Goal: Task Accomplishment & Management: Manage account settings

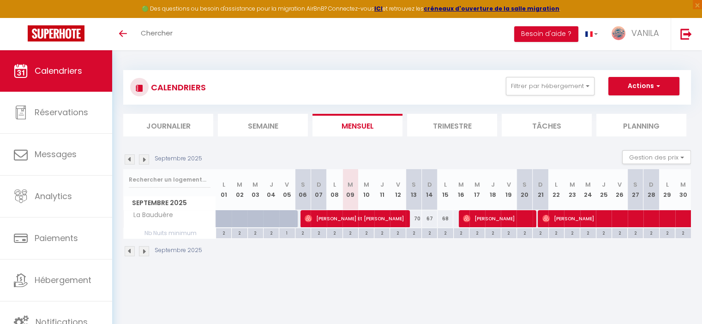
click at [502, 92] on div "Filtrer par hébergement Tous Les Marinas Marché Arago (3min), plage (8min), [GE…" at bounding box center [512, 86] width 25 height 18
click at [524, 90] on button "Filtrer par hébergement" at bounding box center [550, 86] width 89 height 18
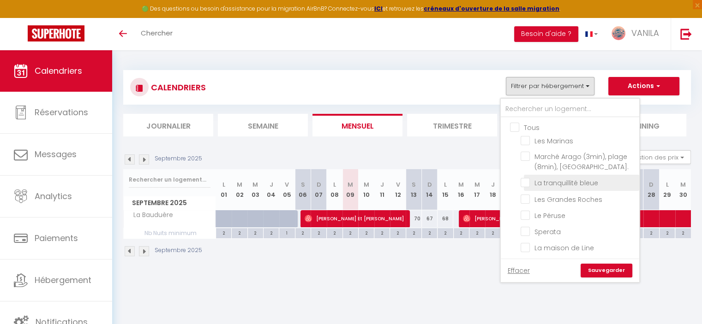
click at [522, 180] on input "La tranquillité bleue" at bounding box center [578, 182] width 115 height 9
checkbox input "true"
checkbox input "false"
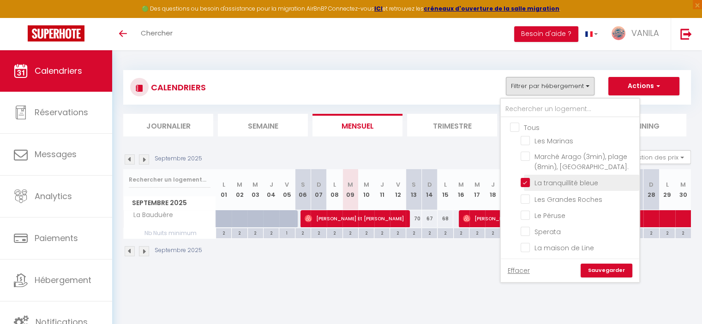
checkbox input "false"
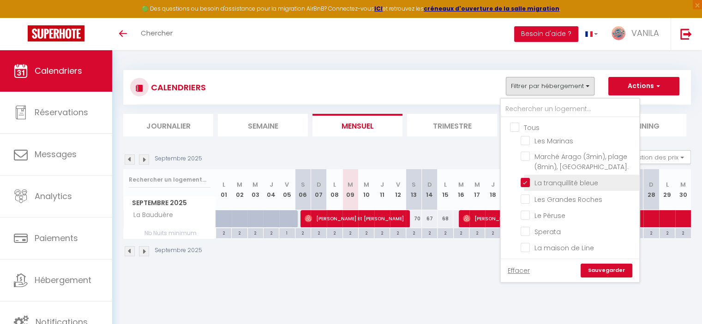
checkbox input "false"
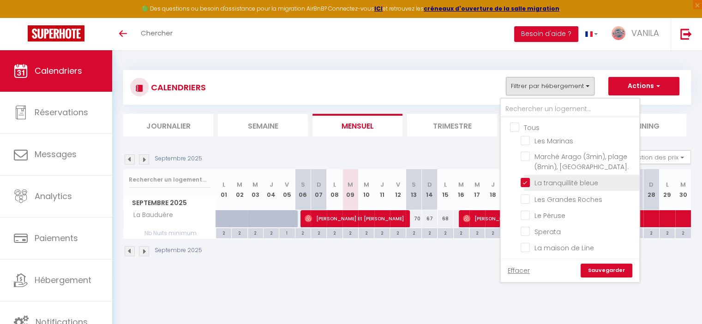
checkbox input "false"
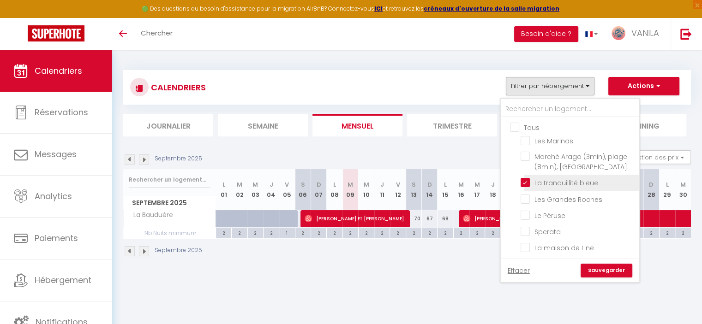
checkbox input "false"
click at [604, 272] on link "Sauvegarder" at bounding box center [607, 271] width 52 height 14
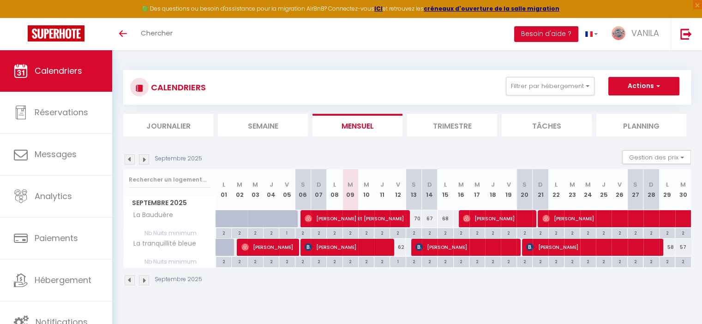
click at [149, 161] on div "Septembre 2025" at bounding box center [164, 160] width 82 height 10
click at [145, 162] on img at bounding box center [144, 160] width 10 height 10
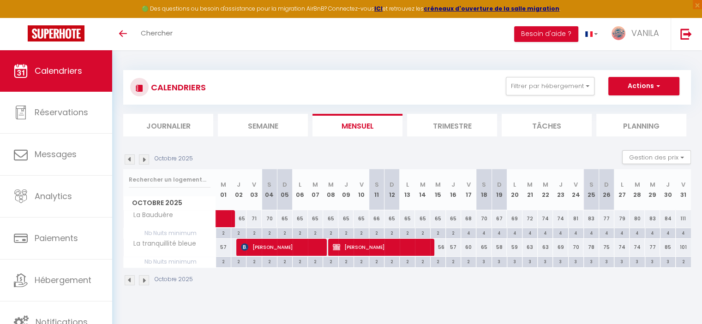
scroll to position [46, 0]
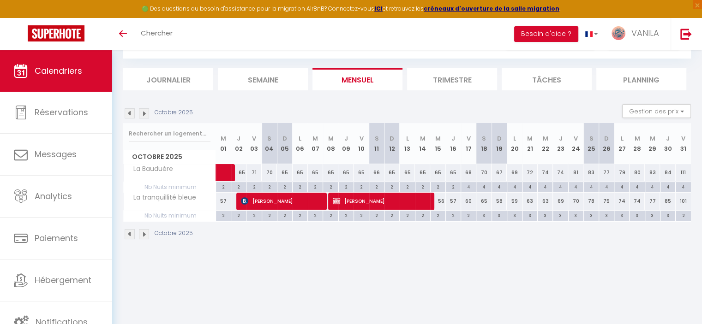
click at [132, 115] on img at bounding box center [130, 113] width 10 height 10
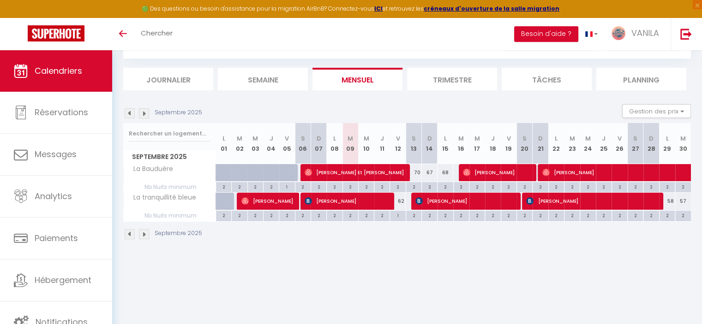
click at [146, 113] on img at bounding box center [144, 113] width 10 height 10
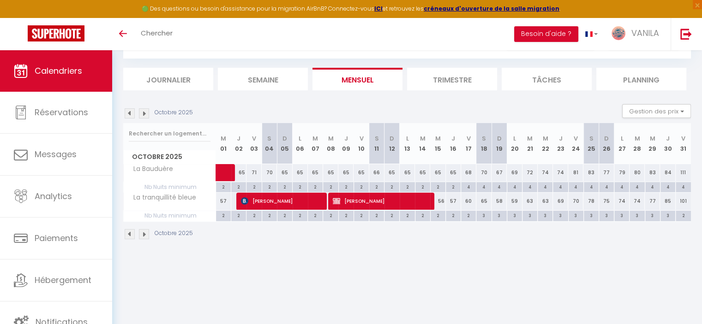
click at [146, 113] on img at bounding box center [144, 113] width 10 height 10
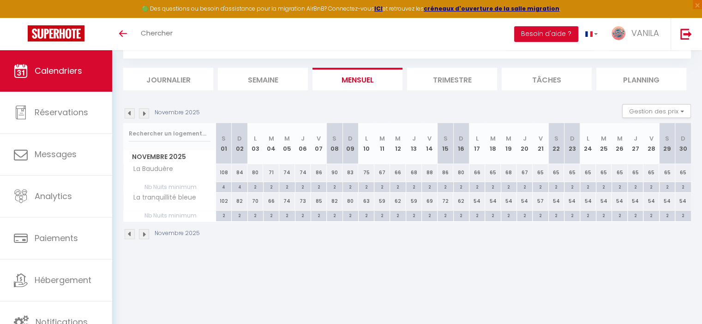
click at [146, 113] on img at bounding box center [144, 113] width 10 height 10
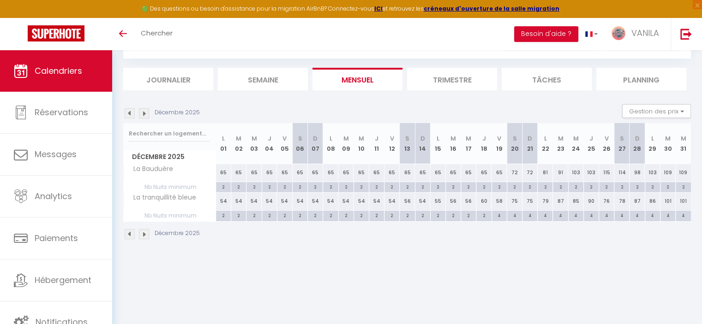
click at [146, 113] on img at bounding box center [144, 113] width 10 height 10
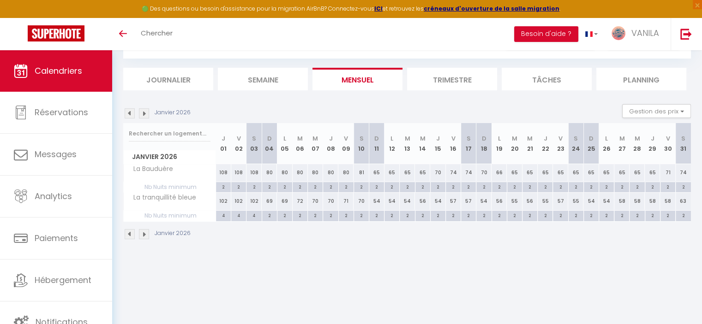
click at [129, 114] on img at bounding box center [130, 113] width 10 height 10
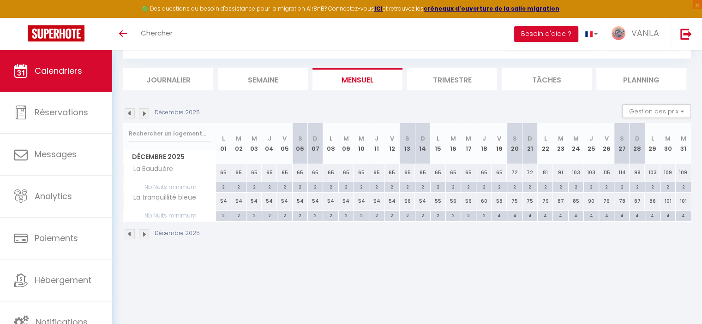
click at [129, 114] on img at bounding box center [130, 113] width 10 height 10
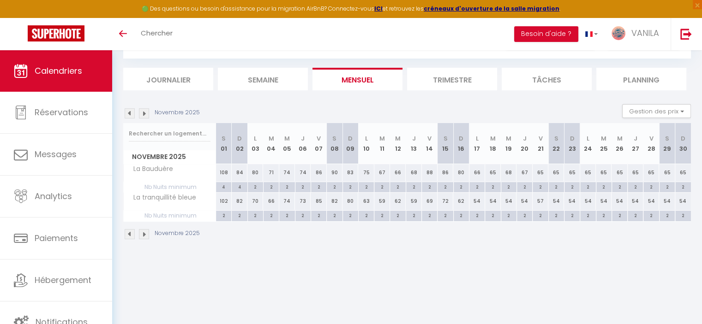
click at [129, 114] on img at bounding box center [130, 113] width 10 height 10
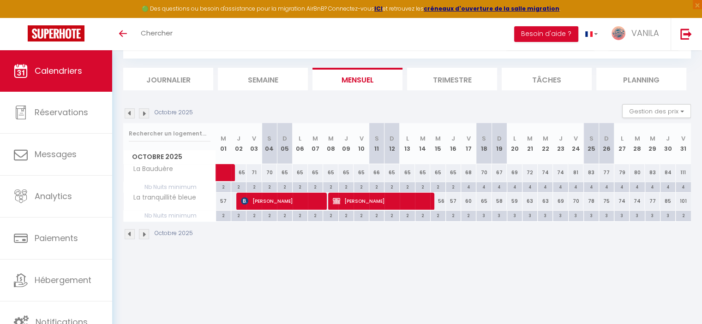
click at [129, 114] on img at bounding box center [130, 113] width 10 height 10
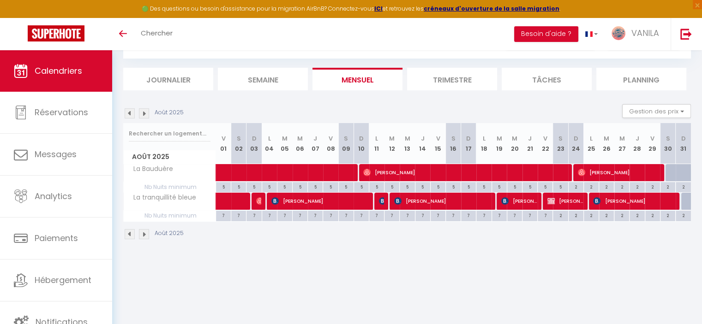
click at [126, 114] on img at bounding box center [130, 113] width 10 height 10
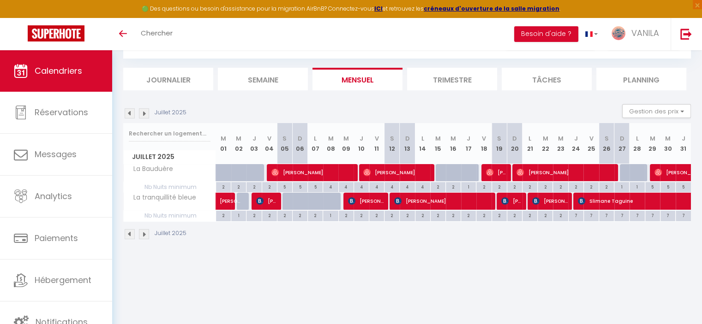
click at [142, 114] on img at bounding box center [144, 113] width 10 height 10
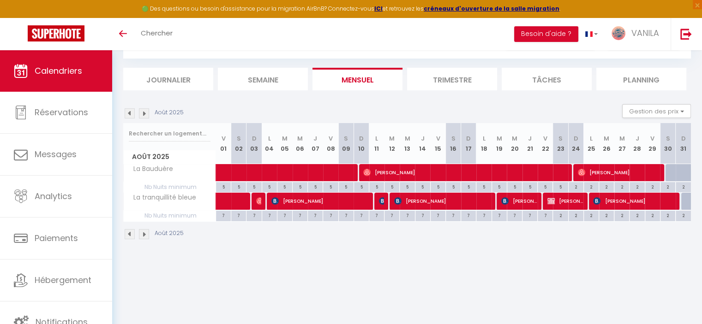
click at [142, 114] on img at bounding box center [144, 113] width 10 height 10
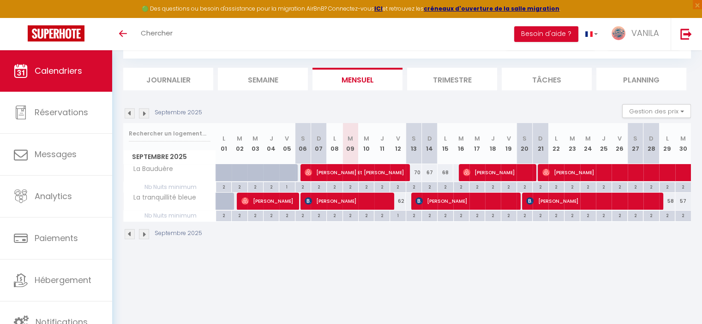
click at [143, 114] on img at bounding box center [144, 113] width 10 height 10
